Goal: Information Seeking & Learning: Learn about a topic

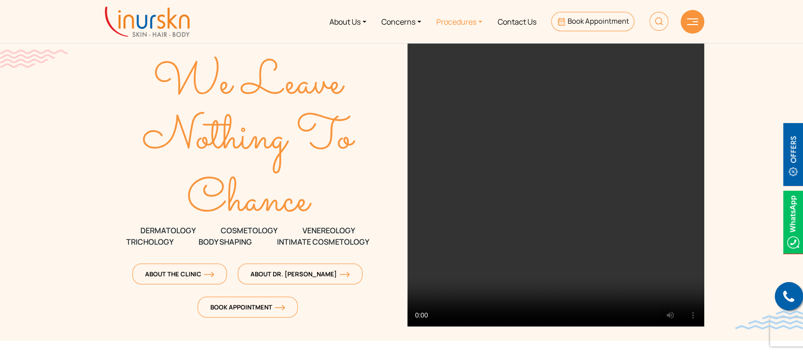
click at [482, 17] on link "Procedures" at bounding box center [459, 21] width 61 height 35
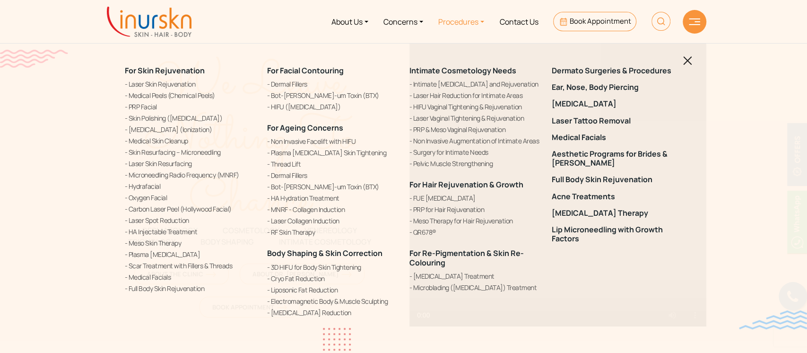
drag, startPoint x: 405, startPoint y: 183, endPoint x: 524, endPoint y: 187, distance: 119.7
click at [524, 187] on div "Intimate Cosmetology Needs" at bounding box center [475, 191] width 142 height 275
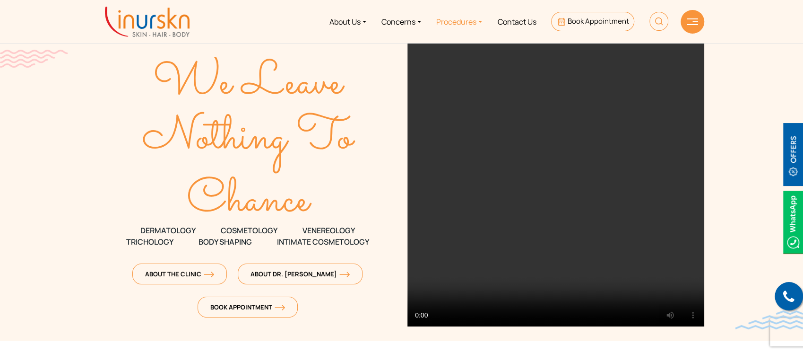
click at [471, 20] on link "Procedures" at bounding box center [459, 21] width 61 height 35
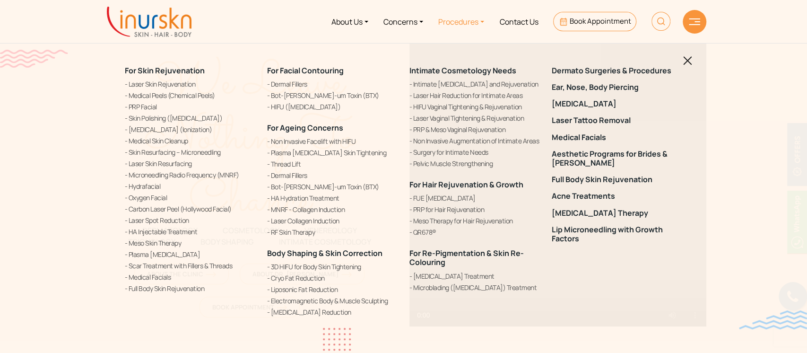
click at [399, 179] on div "For Facial Contouring Dermal Fillers Bot-[PERSON_NAME]-um Toxin (BTX) HIFU ([ME…" at bounding box center [332, 191] width 142 height 275
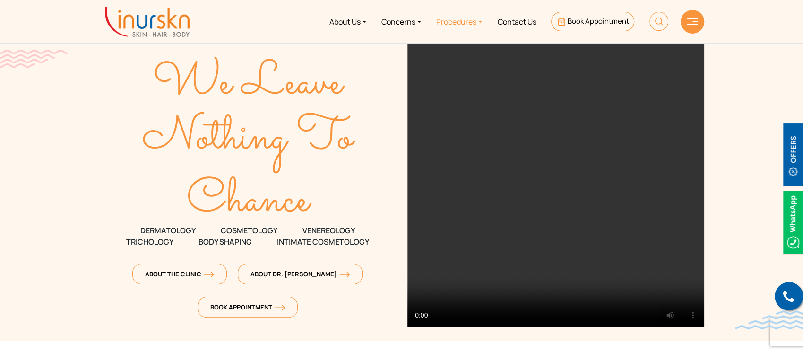
click at [482, 22] on link "Procedures" at bounding box center [459, 21] width 61 height 35
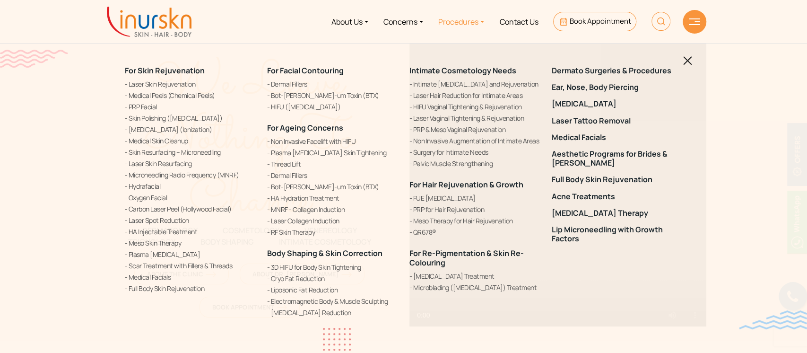
drag, startPoint x: 544, startPoint y: 191, endPoint x: 412, endPoint y: 191, distance: 131.4
click at [412, 191] on div "Intimate Cosmetology Needs" at bounding box center [475, 191] width 142 height 275
copy link "FUE [MEDICAL_DATA]"
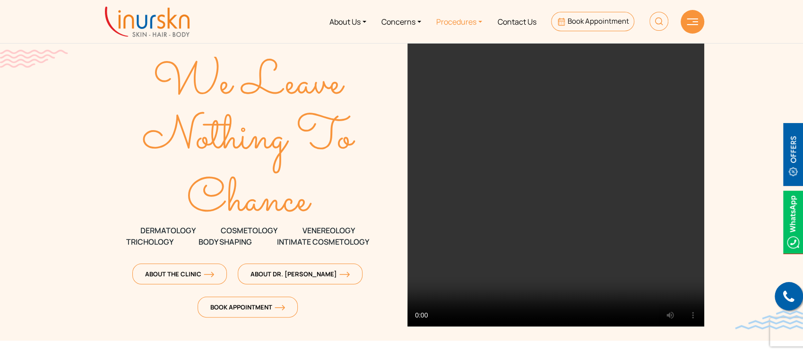
click at [473, 26] on link "Procedures" at bounding box center [459, 21] width 61 height 35
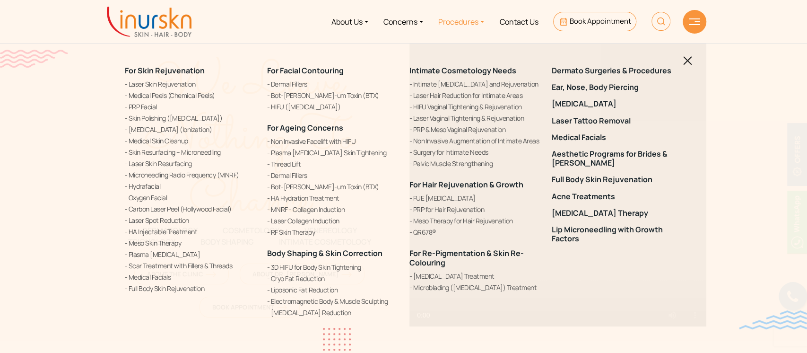
click at [716, 80] on div "For Skin Rejuvenation Laser Skin Rejuvenation Medical Peels (Chemical Peels) PR…" at bounding box center [403, 176] width 807 height 353
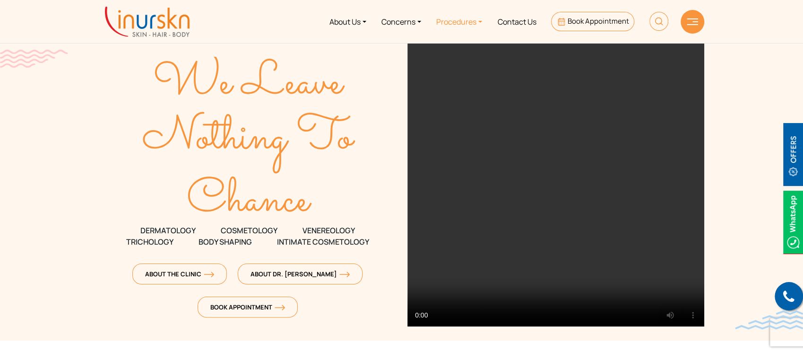
click at [467, 19] on link "Procedures" at bounding box center [459, 21] width 61 height 35
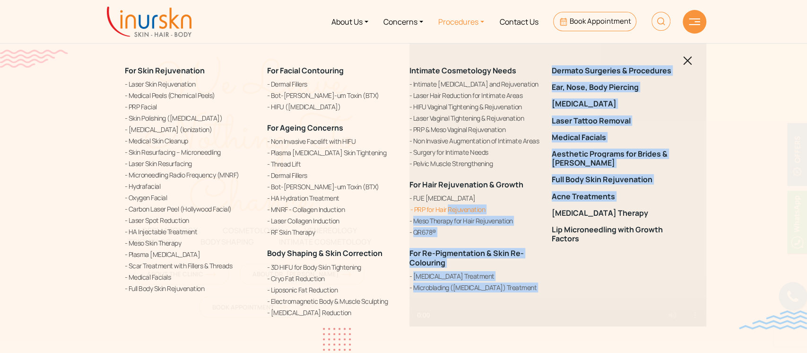
drag, startPoint x: 546, startPoint y: 203, endPoint x: 414, endPoint y: 205, distance: 131.9
click at [414, 205] on div "For Skin Rejuvenation Laser Skin Rejuvenation Medical Peels (Chemical Peels) PR…" at bounding box center [403, 191] width 569 height 275
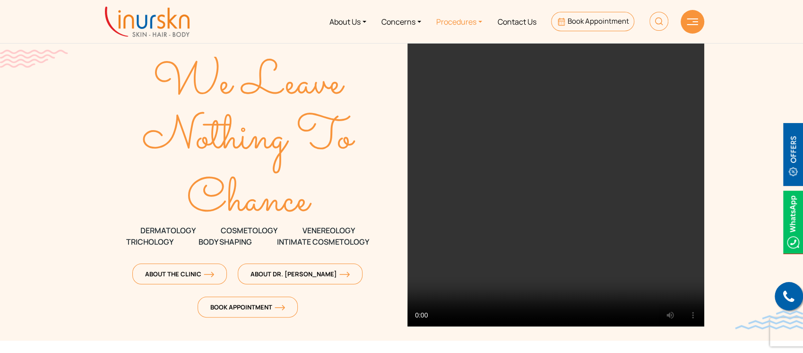
click at [477, 16] on link "Procedures" at bounding box center [459, 21] width 61 height 35
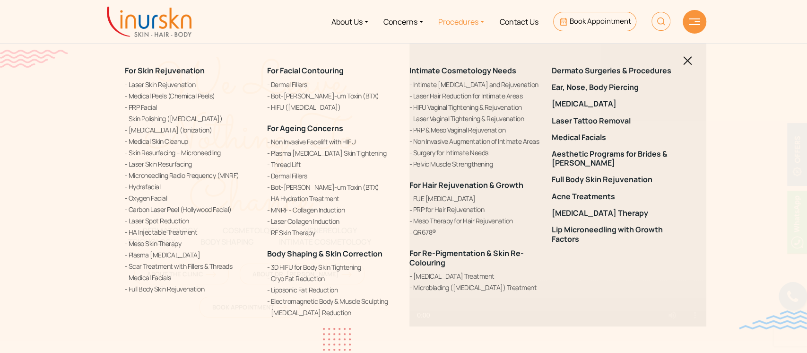
click at [739, 229] on div "For Skin Rejuvenation Laser Skin Rejuvenation Medical Peels (Chemical Peels) PR…" at bounding box center [403, 176] width 807 height 353
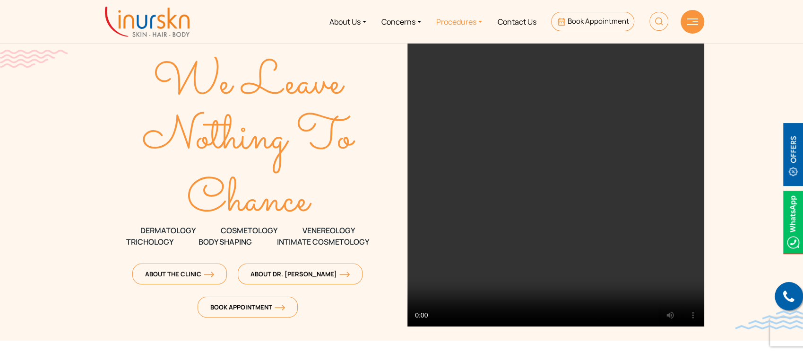
click at [472, 20] on link "Procedures" at bounding box center [459, 21] width 61 height 35
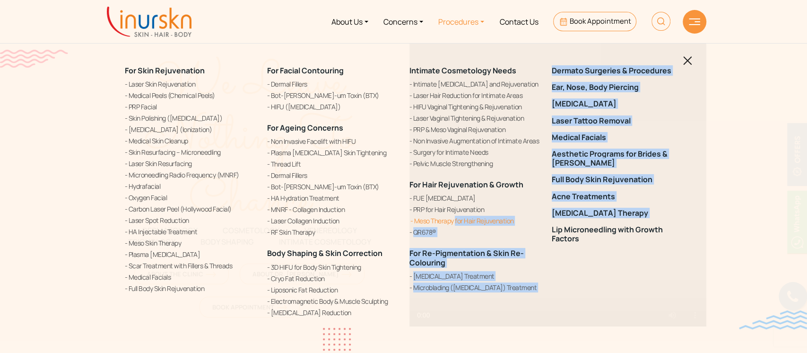
drag, startPoint x: 546, startPoint y: 220, endPoint x: 410, endPoint y: 221, distance: 136.6
click at [410, 221] on div "For Skin Rejuvenation Laser Skin Rejuvenation Medical Peels (Chemical Peels) PR…" at bounding box center [403, 191] width 569 height 275
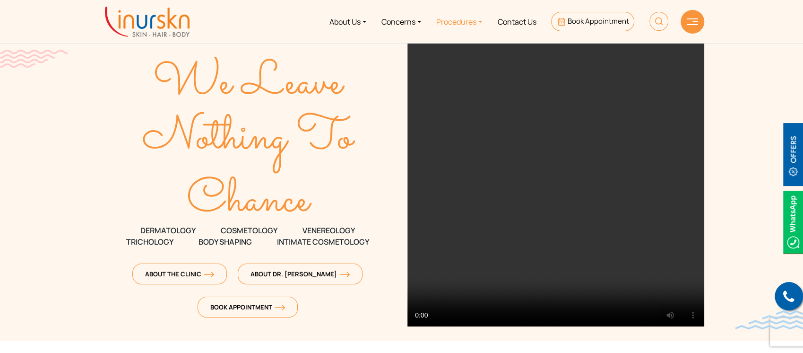
click at [482, 21] on link "Procedures" at bounding box center [459, 21] width 61 height 35
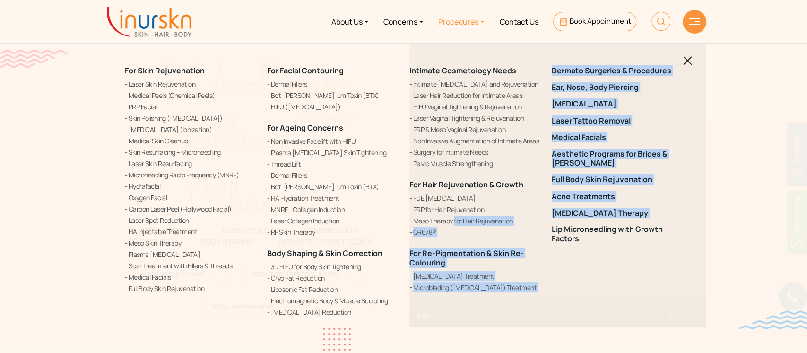
click at [773, 58] on div "For Skin Rejuvenation Laser Skin Rejuvenation Medical Peels (Chemical Peels) PR…" at bounding box center [403, 176] width 807 height 353
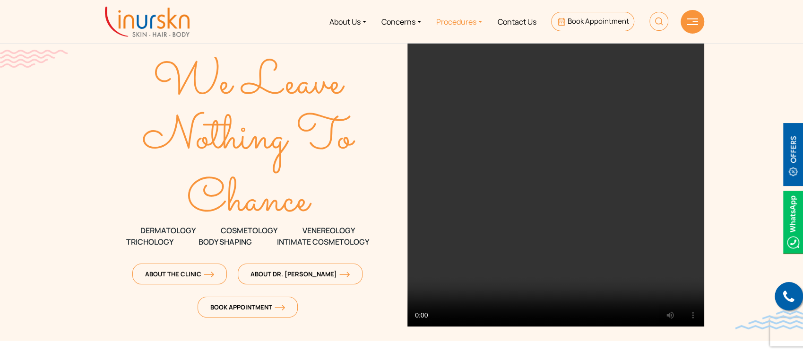
click at [454, 17] on link "Procedures" at bounding box center [459, 21] width 61 height 35
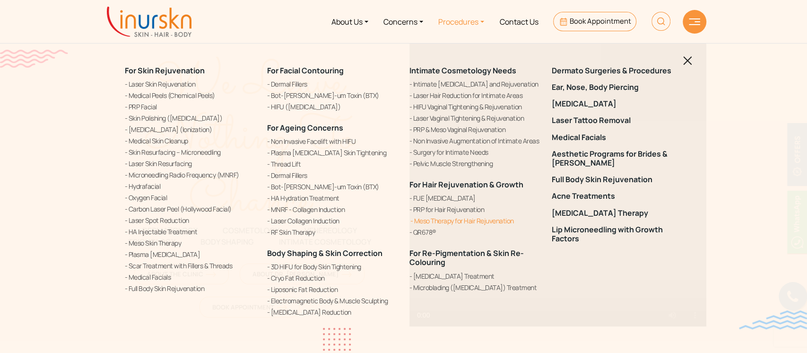
drag, startPoint x: 401, startPoint y: 217, endPoint x: 421, endPoint y: 221, distance: 20.6
click at [421, 221] on div "For Skin Rejuvenation Laser Skin Rejuvenation Medical Peels (Chemical Peels) PR…" at bounding box center [403, 191] width 569 height 275
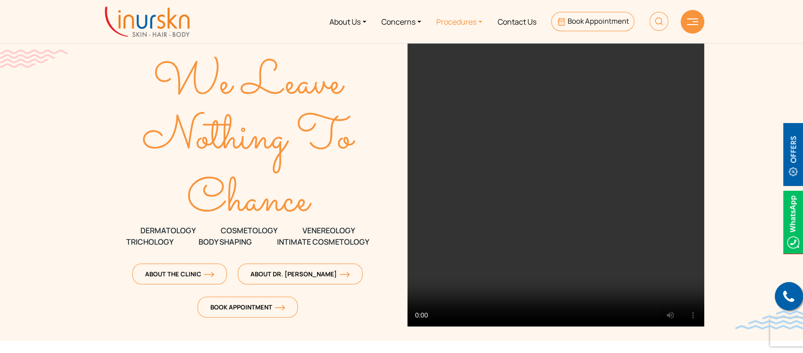
click at [474, 23] on link "Procedures" at bounding box center [459, 21] width 61 height 35
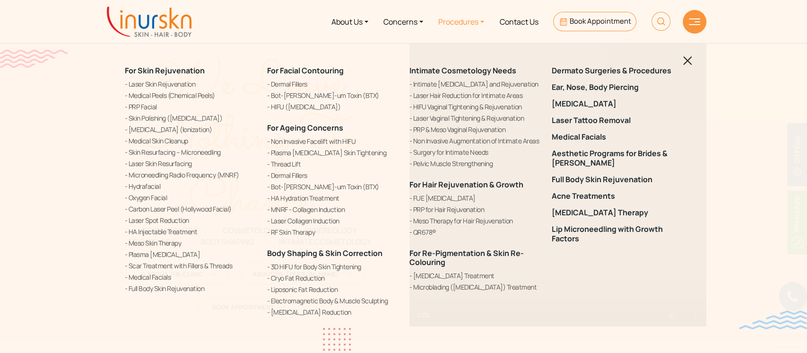
click at [402, 221] on div "For Facial Contouring Dermal Fillers Bot-[PERSON_NAME]-um Toxin (BTX) HIFU ([ME…" at bounding box center [332, 191] width 142 height 275
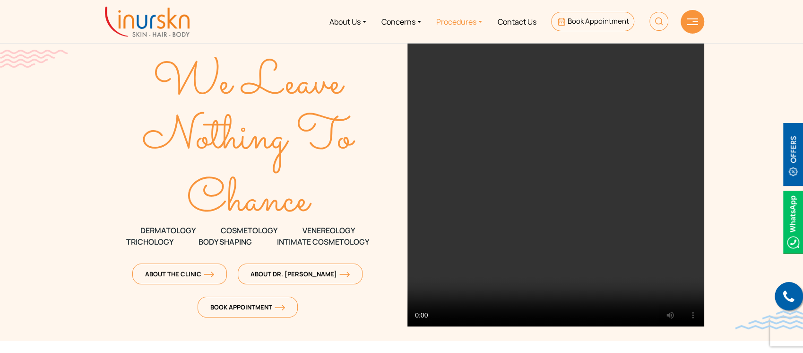
click at [476, 25] on link "Procedures" at bounding box center [459, 21] width 61 height 35
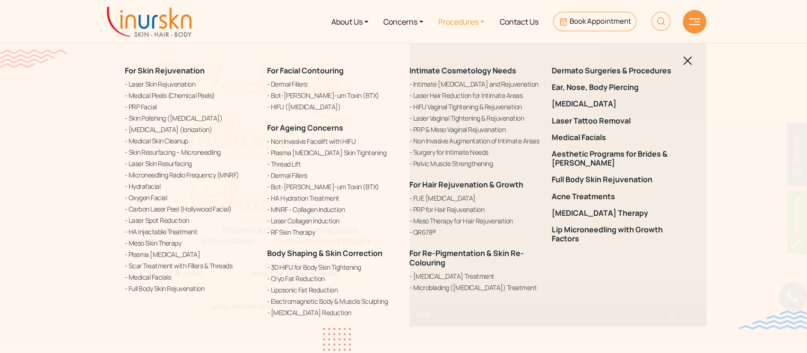
drag, startPoint x: 435, startPoint y: 220, endPoint x: 747, endPoint y: 55, distance: 352.9
click at [747, 55] on div "For Skin Rejuvenation Laser Skin Rejuvenation Medical Peels (Chemical Peels) PR…" at bounding box center [403, 176] width 807 height 353
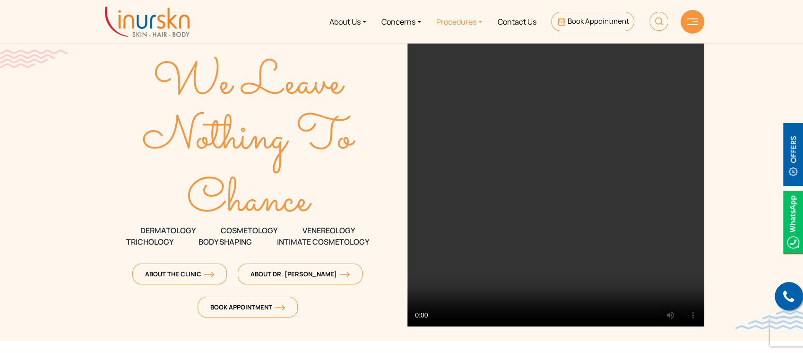
click at [479, 23] on link "Procedures" at bounding box center [459, 21] width 61 height 35
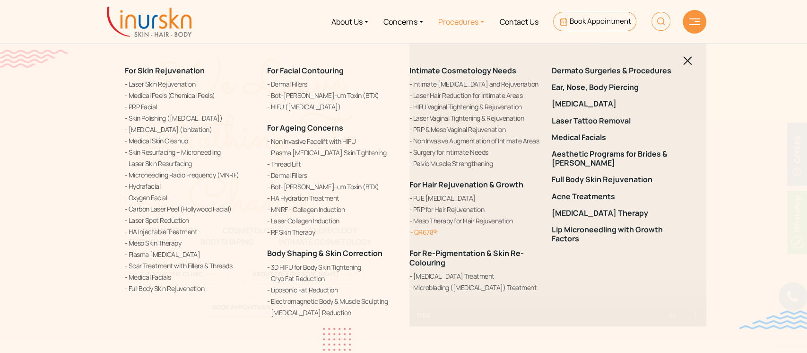
click at [427, 227] on link "QR678®" at bounding box center [474, 232] width 131 height 10
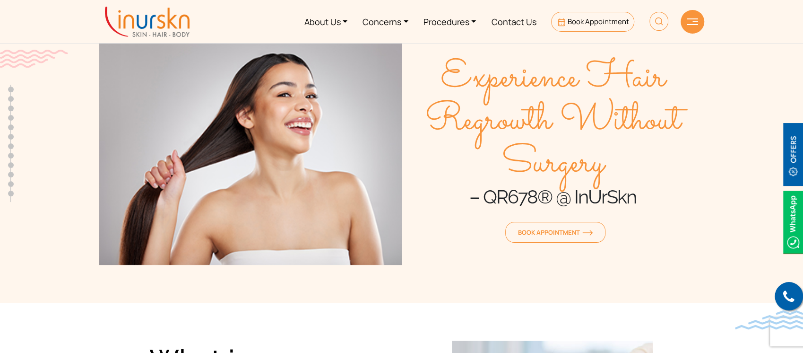
click at [147, 17] on img at bounding box center [147, 22] width 85 height 30
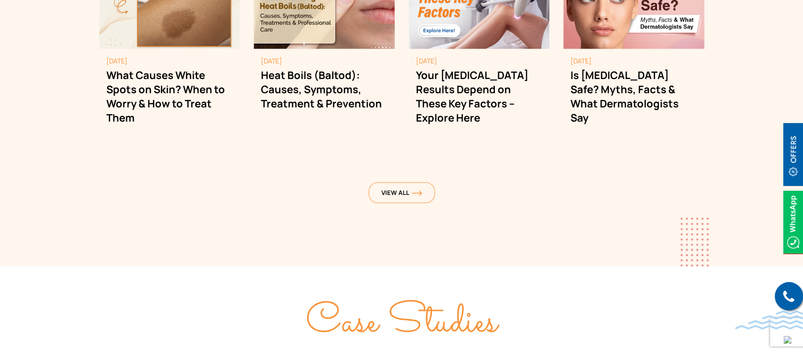
scroll to position [2584, 0]
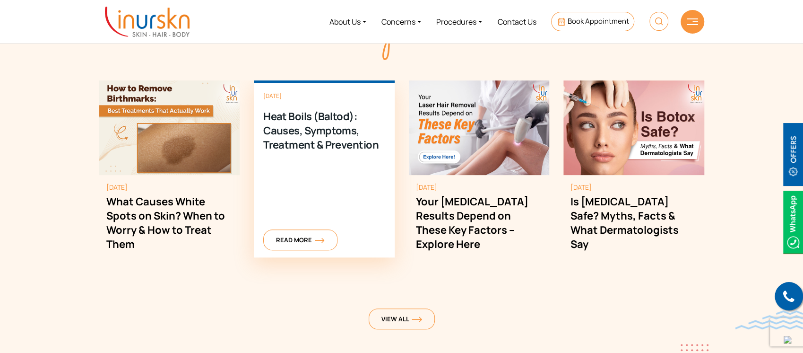
click at [312, 211] on div "[DATE] Heat Boils (Baltod): Causes, Symptoms, Treatment & Prevention Read More" at bounding box center [324, 168] width 141 height 177
